Goal: Communication & Community: Connect with others

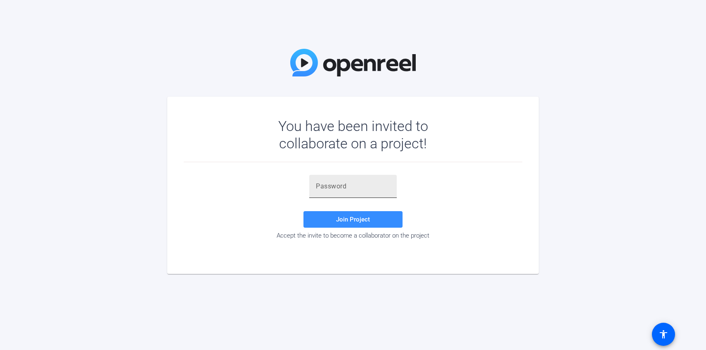
click at [355, 185] on input "text" at bounding box center [353, 186] width 74 height 10
paste input "#X5KGX"
type input "#X5KGX"
click at [353, 218] on span "Join Project" at bounding box center [353, 219] width 34 height 7
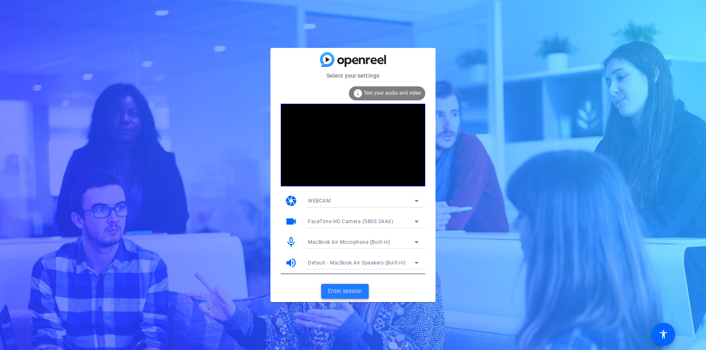
click at [355, 289] on span "Enter session" at bounding box center [345, 291] width 34 height 9
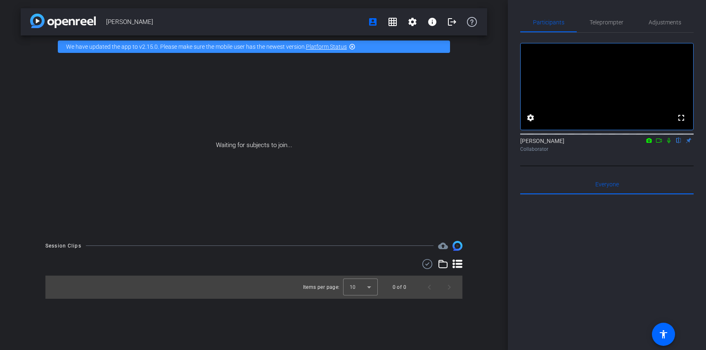
click at [667, 143] on icon at bounding box center [669, 141] width 7 height 6
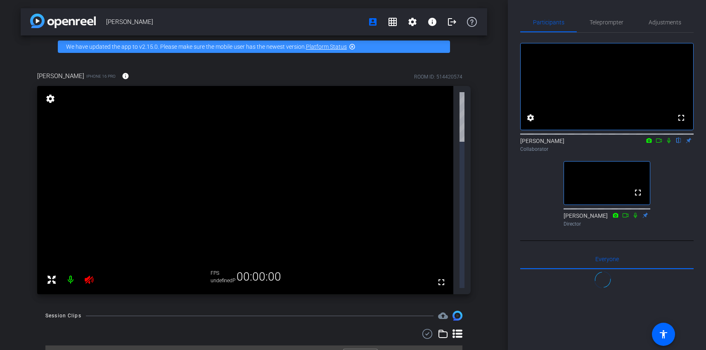
click at [658, 143] on icon at bounding box center [659, 141] width 7 height 6
click at [678, 143] on icon at bounding box center [679, 141] width 7 height 6
